Goal: Find specific page/section: Find specific page/section

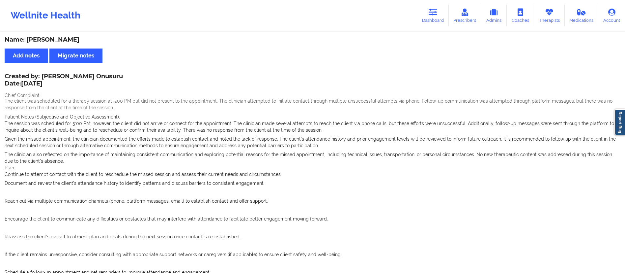
click at [431, 15] on icon at bounding box center [433, 12] width 9 height 7
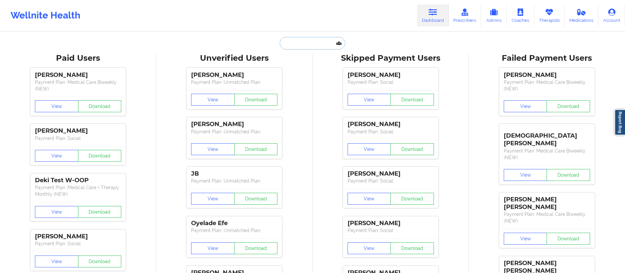
click at [294, 44] on input "text" at bounding box center [312, 43] width 65 height 13
paste input "[PERSON_NAME]"
type input "[PERSON_NAME]"
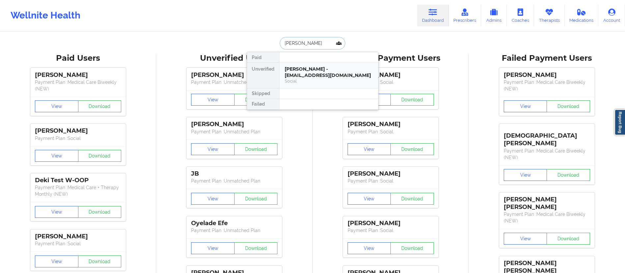
click at [316, 73] on div "[PERSON_NAME] - [EMAIL_ADDRESS][DOMAIN_NAME]" at bounding box center [329, 72] width 88 height 12
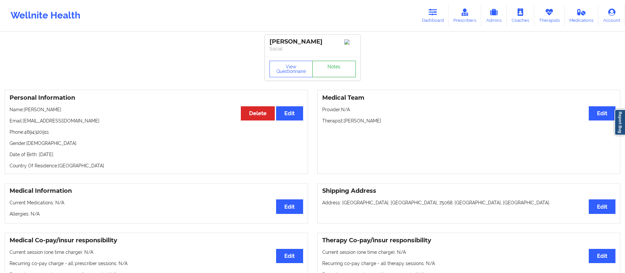
click at [324, 71] on link "Notes" at bounding box center [335, 69] width 44 height 16
